Goal: Task Accomplishment & Management: Use online tool/utility

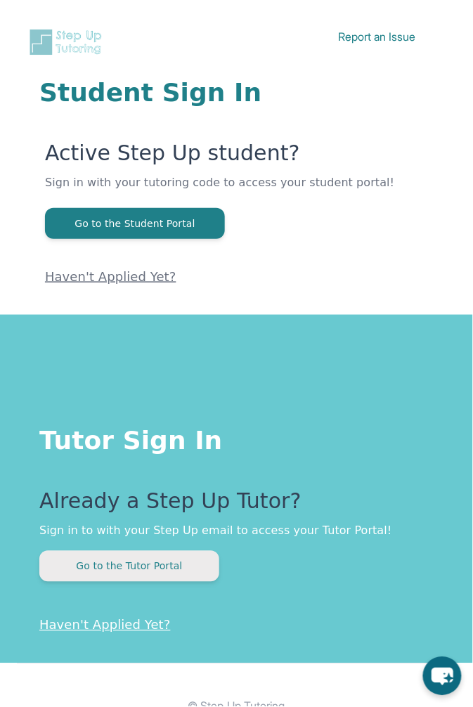
click at [153, 577] on button "Go to the Tutor Portal" at bounding box center [129, 566] width 180 height 31
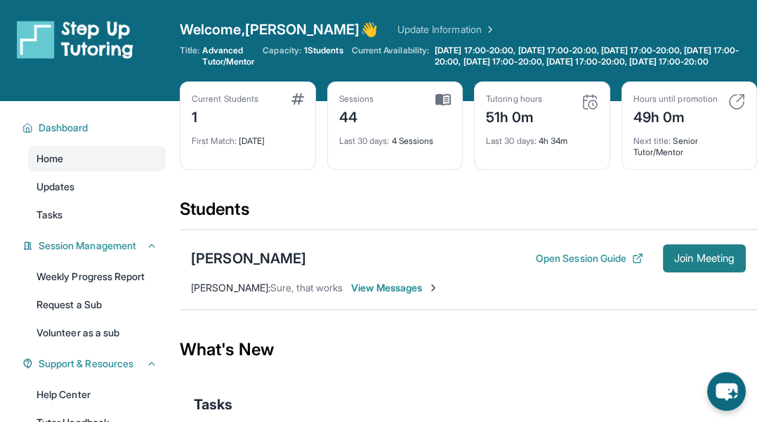
click at [472, 273] on button "Join Meeting" at bounding box center [704, 258] width 83 height 28
